Goal: Task Accomplishment & Management: Use online tool/utility

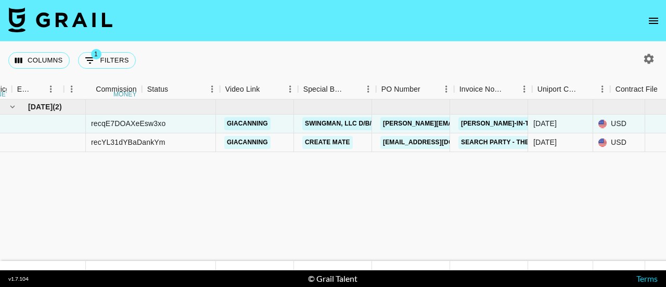
scroll to position [0, 712]
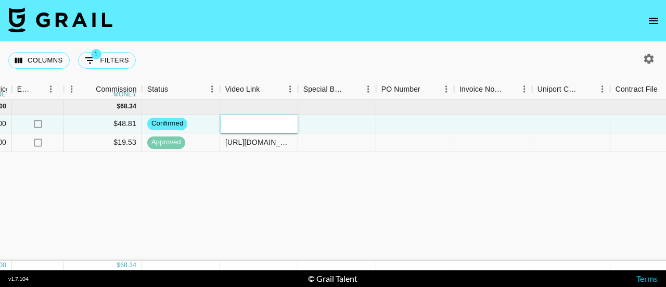
paste input "[URL][DOMAIN_NAME]"
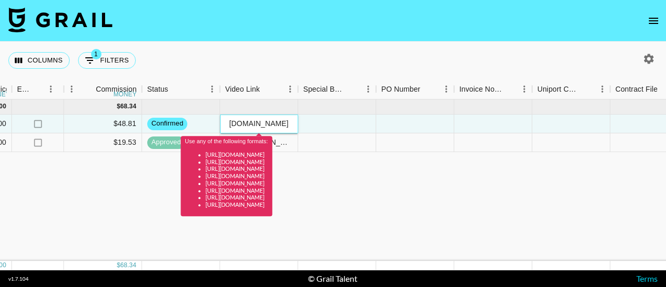
scroll to position [0, 0]
click at [275, 122] on input "[URL][DOMAIN_NAME]" at bounding box center [259, 123] width 77 height 8
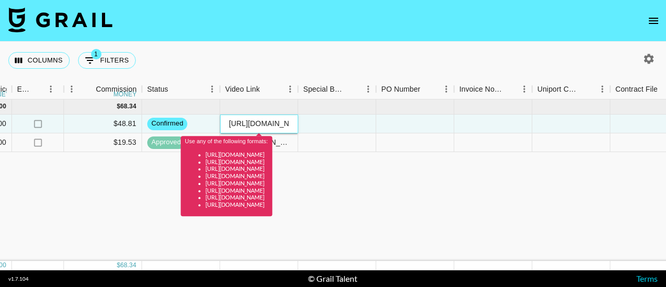
paste input "@giacanning/video/7556058206011755789?is_from_webapp=1"
type input "[URL][DOMAIN_NAME]"
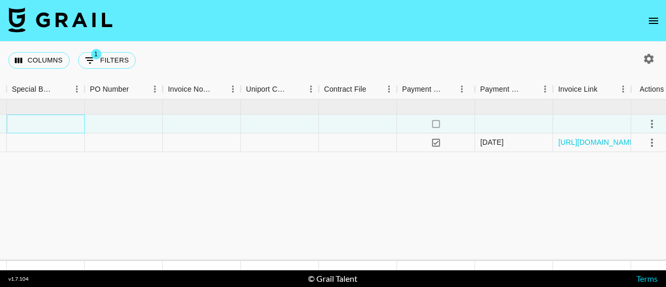
scroll to position [0, 1010]
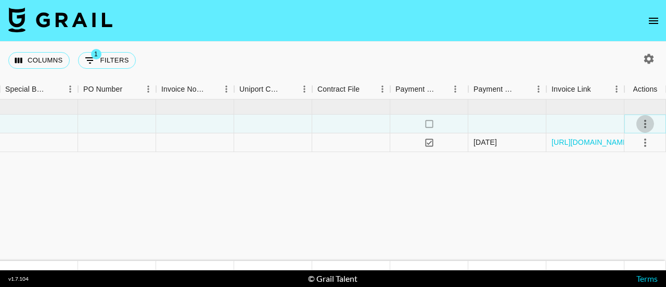
click at [646, 124] on icon "select merge strategy" at bounding box center [646, 124] width 2 height 8
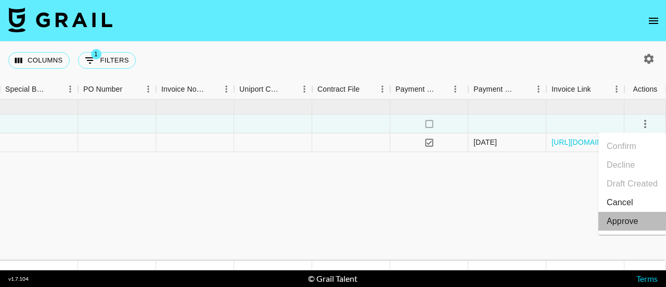
click at [637, 216] on div "Approve" at bounding box center [623, 221] width 32 height 12
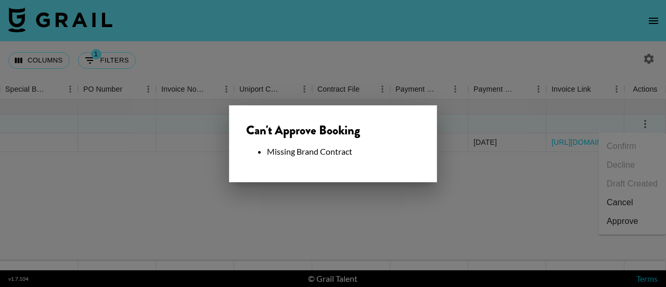
click at [562, 216] on div at bounding box center [333, 143] width 666 height 287
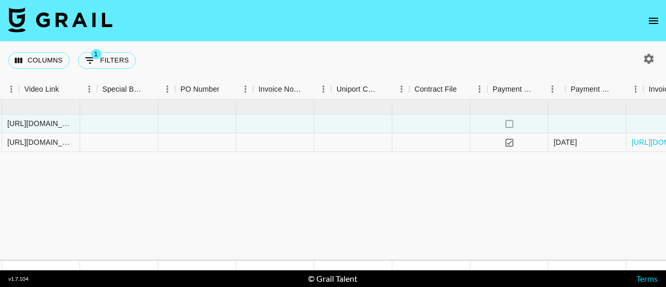
scroll to position [0, 931]
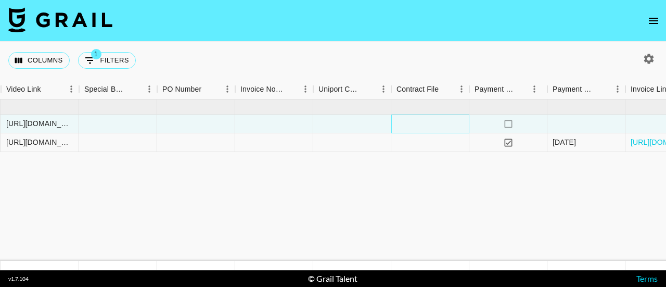
click at [435, 121] on div at bounding box center [431, 124] width 78 height 19
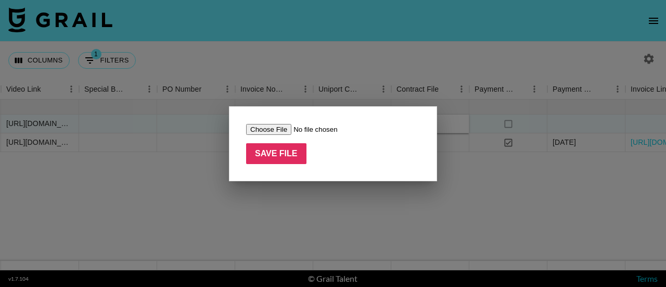
click at [435, 121] on div "Save File" at bounding box center [333, 143] width 208 height 75
click at [276, 129] on input "file" at bounding box center [312, 129] width 132 height 11
click at [275, 127] on input "file" at bounding box center [312, 129] width 132 height 11
type input "C:\fakepath\Summary.pdf"
click at [276, 155] on input "Save File" at bounding box center [276, 153] width 60 height 21
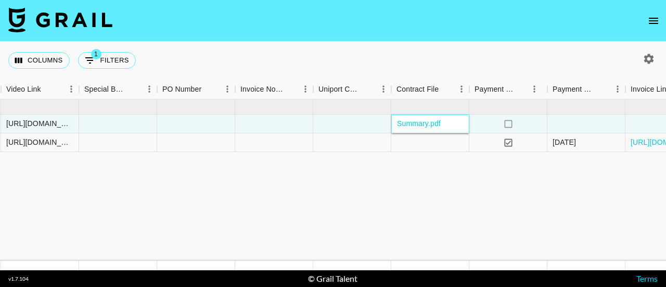
click at [456, 121] on div "Summary.pdf" at bounding box center [431, 124] width 78 height 19
click at [437, 123] on link "Summary.pdf" at bounding box center [419, 123] width 44 height 8
drag, startPoint x: 439, startPoint y: 129, endPoint x: 345, endPoint y: 128, distance: 94.8
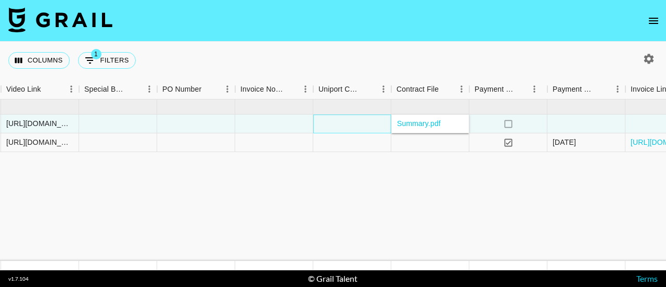
click at [345, 128] on div at bounding box center [352, 124] width 78 height 19
click at [446, 122] on div "Summary.pdf" at bounding box center [431, 124] width 78 height 19
click at [437, 123] on link "Summary.pdf" at bounding box center [419, 123] width 44 height 10
click at [421, 124] on link "Summary.pdf" at bounding box center [419, 123] width 44 height 10
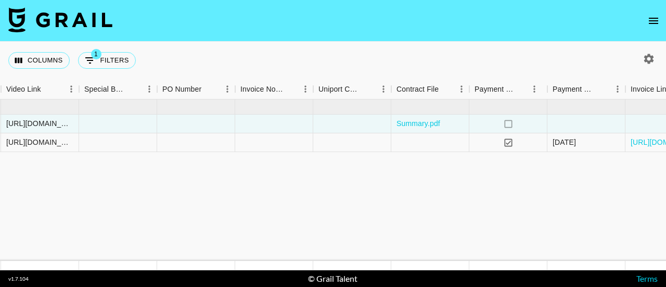
drag, startPoint x: 425, startPoint y: 123, endPoint x: 368, endPoint y: 219, distance: 111.6
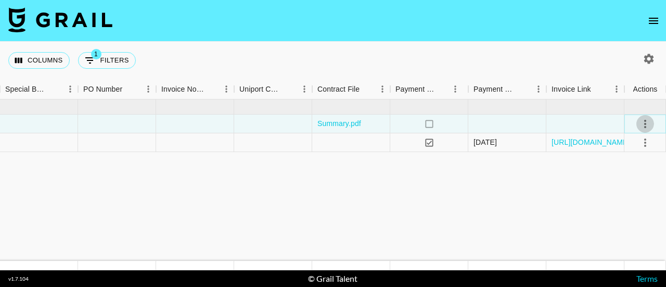
click at [642, 123] on icon "select merge strategy" at bounding box center [645, 124] width 12 height 12
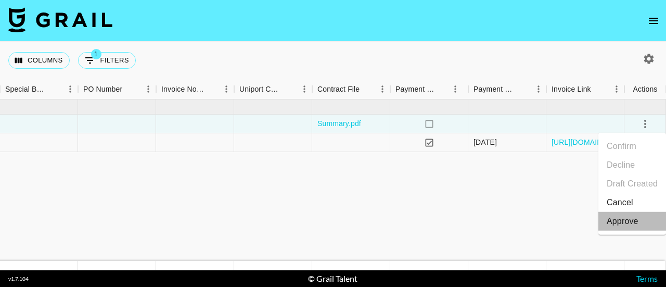
click at [623, 219] on div "Approve" at bounding box center [623, 221] width 32 height 12
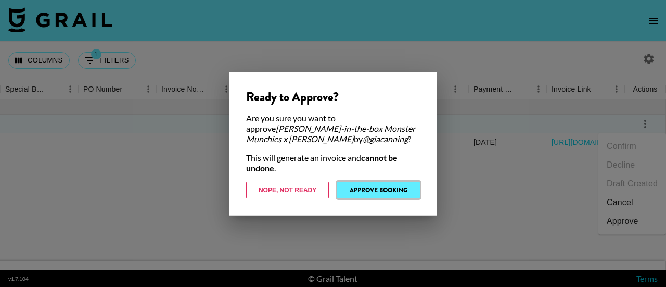
click at [405, 194] on button "Approve Booking" at bounding box center [378, 190] width 83 height 17
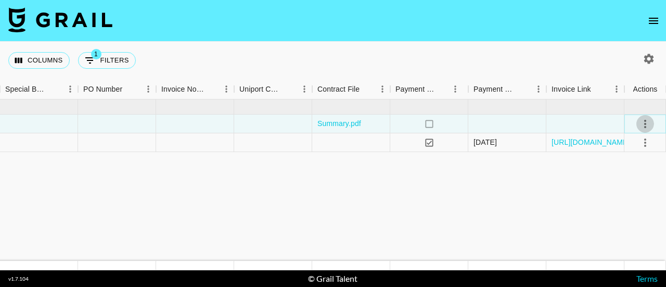
click at [647, 123] on icon "select merge strategy" at bounding box center [645, 124] width 12 height 12
click at [576, 140] on link "[URL][DOMAIN_NAME]" at bounding box center [591, 142] width 79 height 10
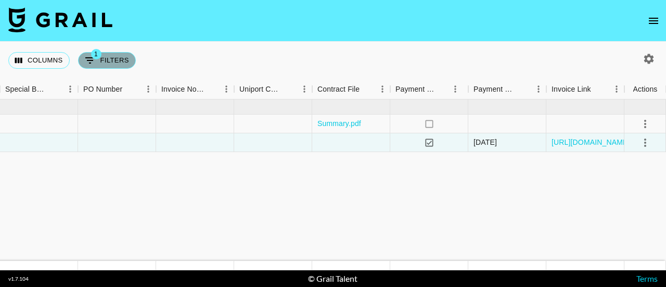
click at [94, 58] on span "1" at bounding box center [96, 54] width 10 height 10
select select "managerIds"
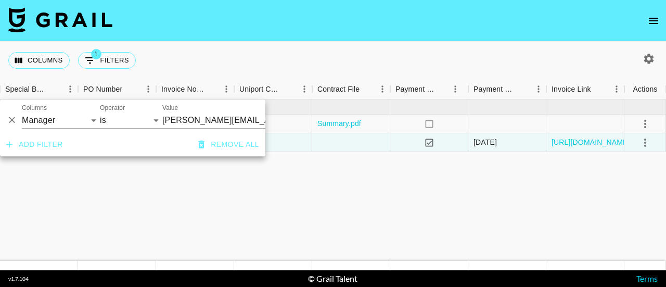
click at [183, 31] on nav at bounding box center [333, 21] width 666 height 42
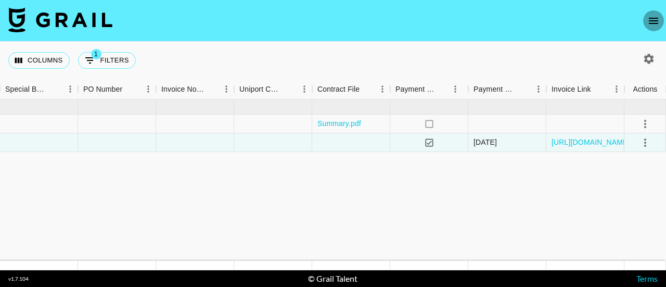
click at [659, 22] on icon "open drawer" at bounding box center [654, 21] width 12 height 12
